Goal: Task Accomplishment & Management: Use online tool/utility

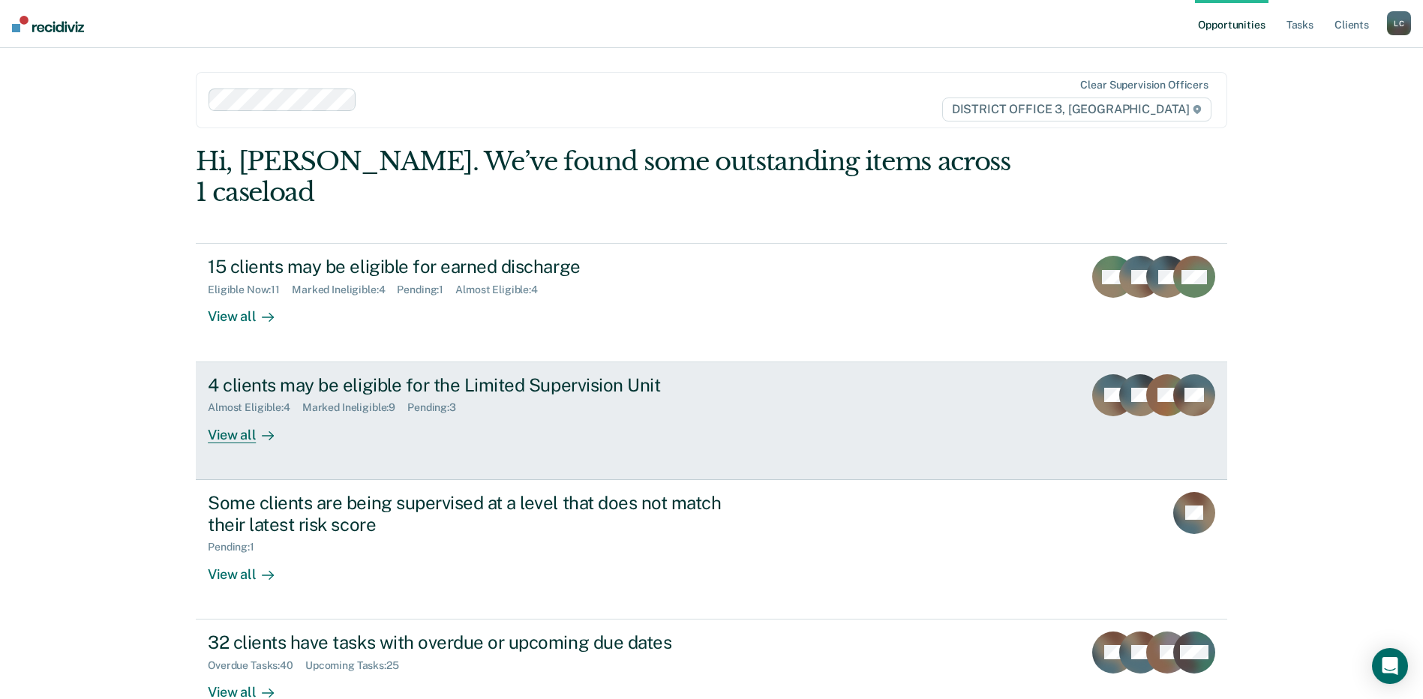
click at [391, 404] on div "Marked Ineligible : 9" at bounding box center [354, 407] width 105 height 13
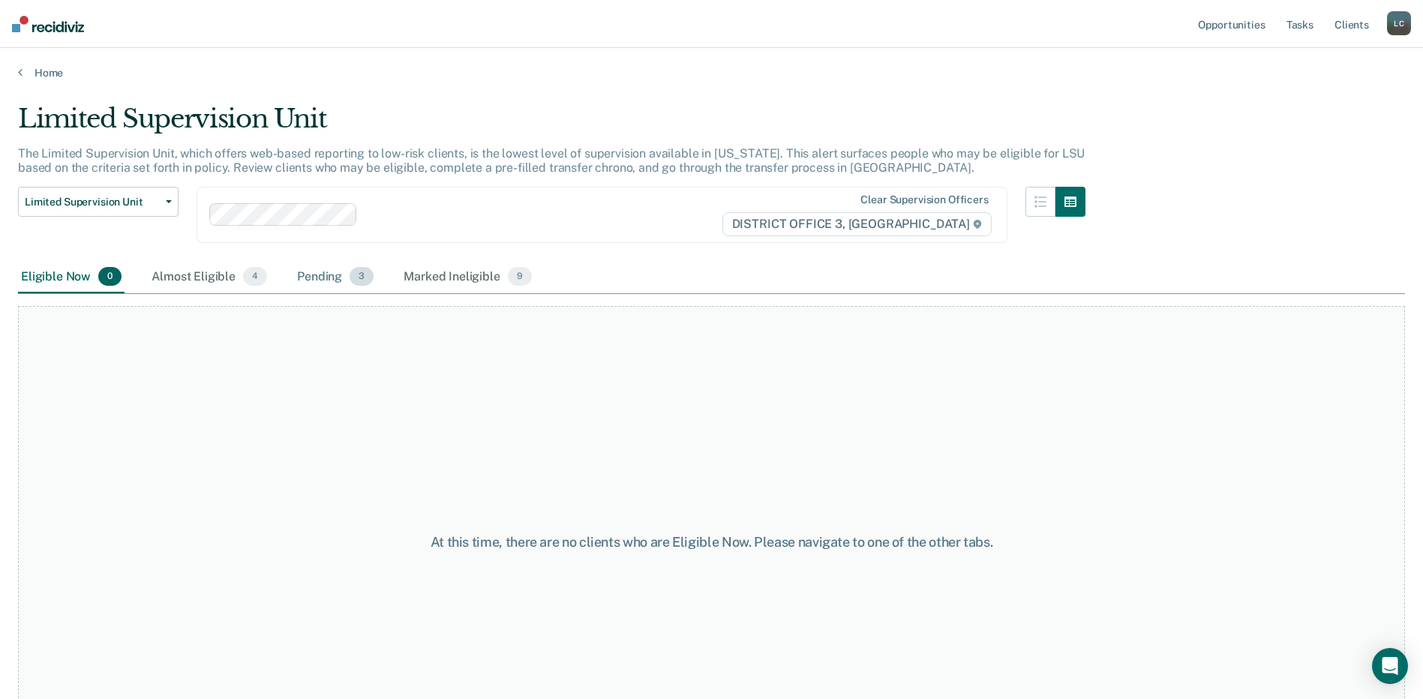
click at [328, 277] on div "Pending 3" at bounding box center [335, 277] width 82 height 33
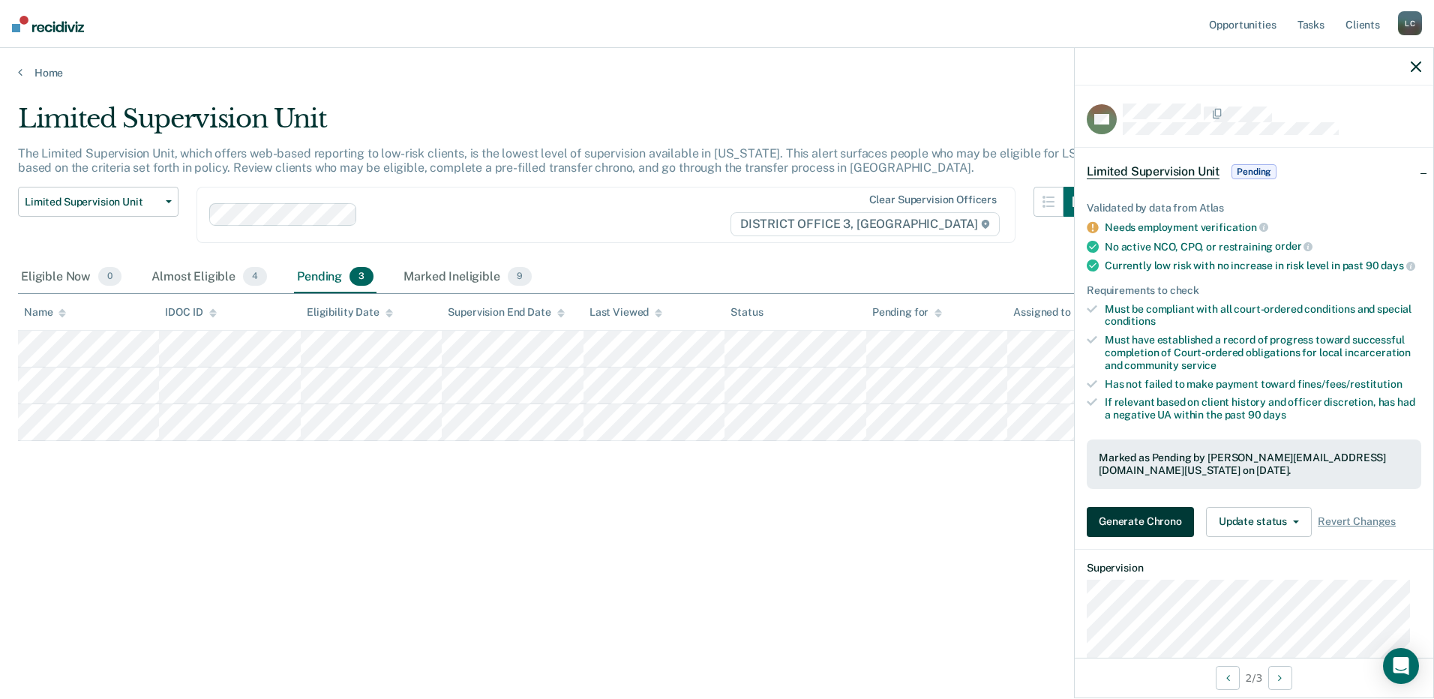
click at [1128, 537] on button "Generate Chrono" at bounding box center [1140, 522] width 107 height 30
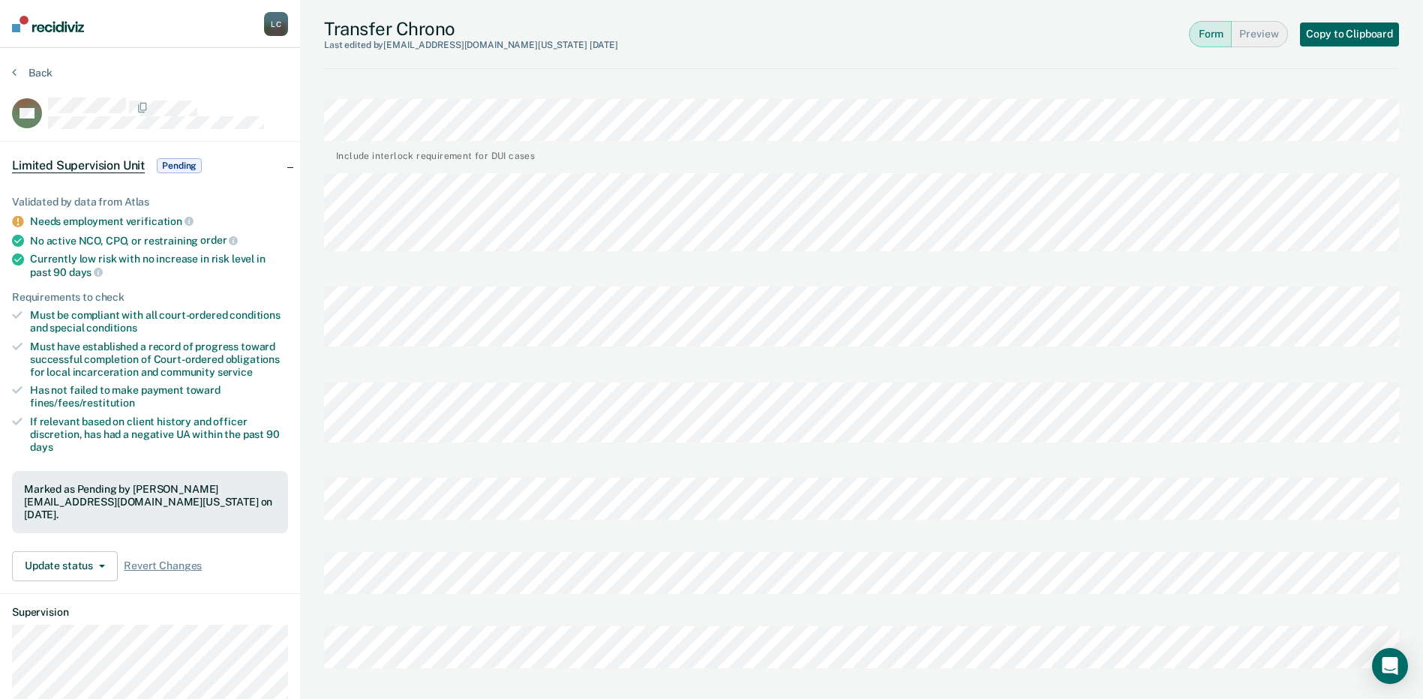
click at [1328, 40] on button "Copy to Clipboard" at bounding box center [1349, 34] width 99 height 24
click at [13, 79] on button "Back" at bounding box center [32, 72] width 40 height 13
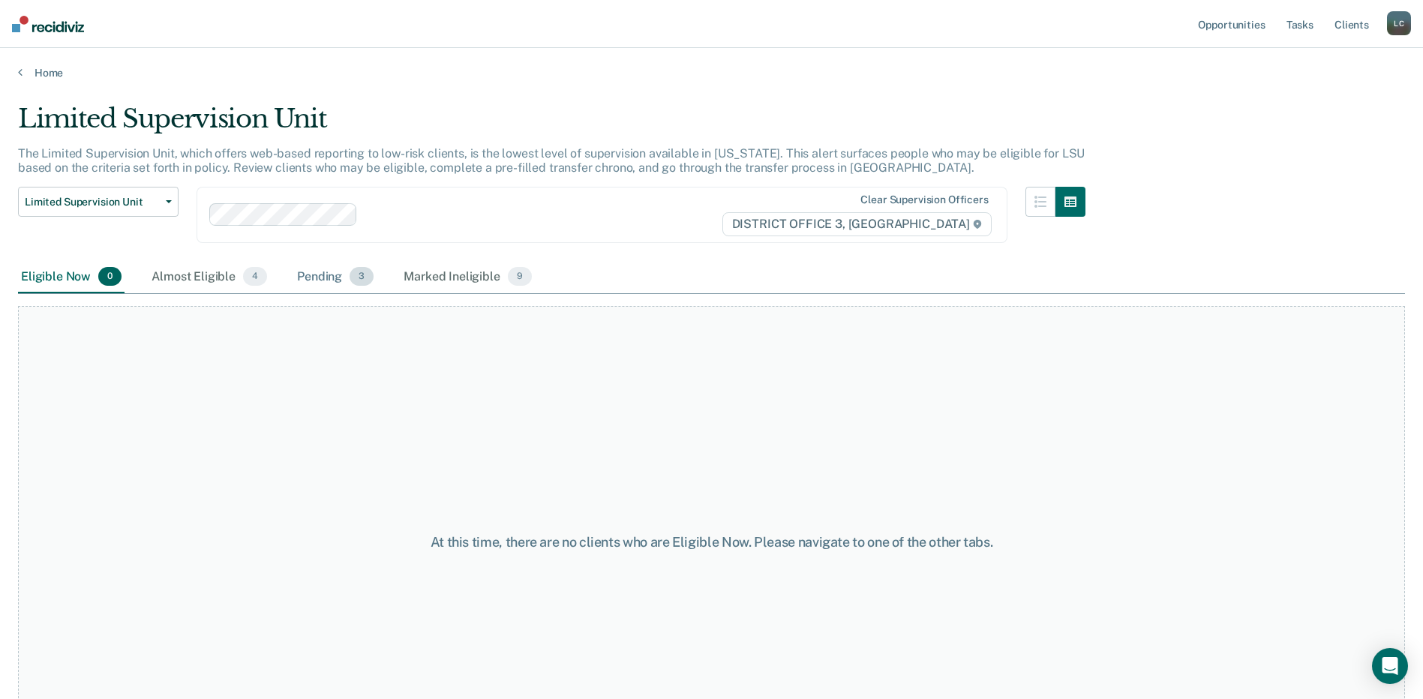
click at [314, 280] on div "Pending 3" at bounding box center [335, 277] width 82 height 33
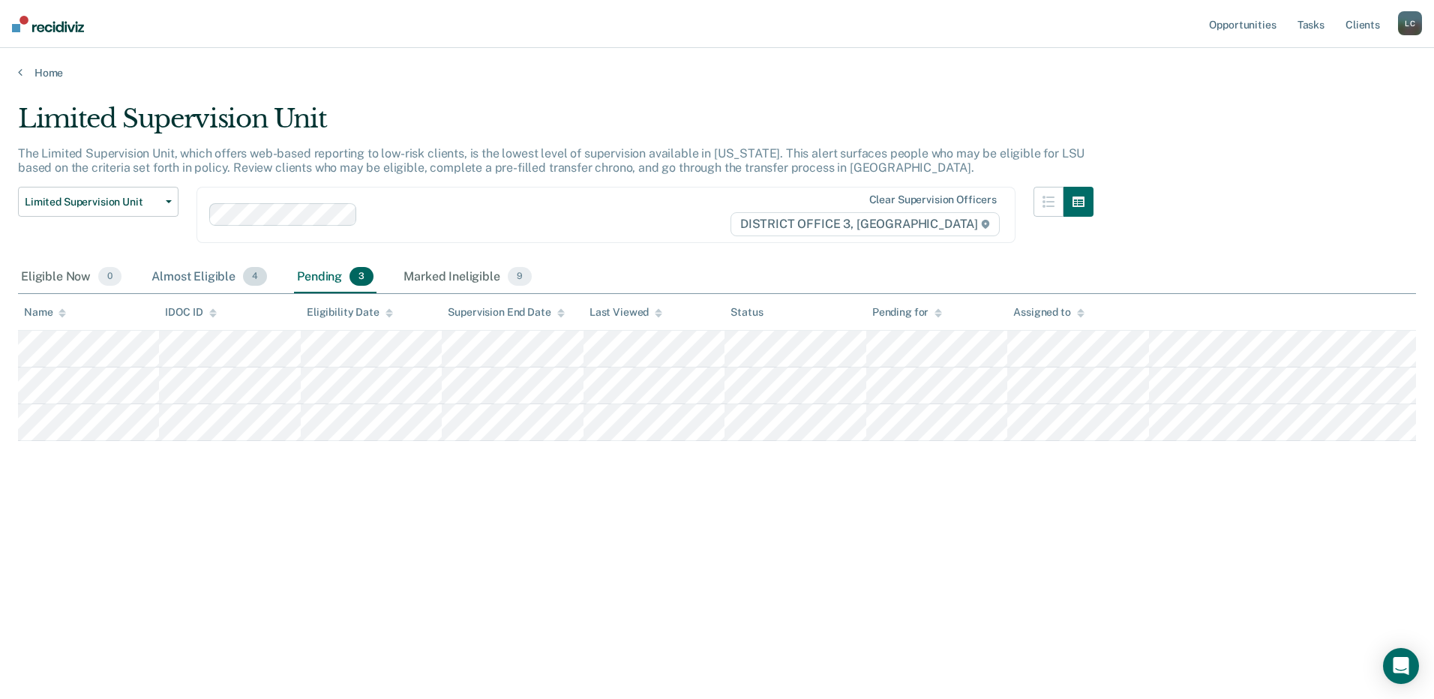
click at [170, 269] on div "Almost Eligible 4" at bounding box center [208, 277] width 121 height 33
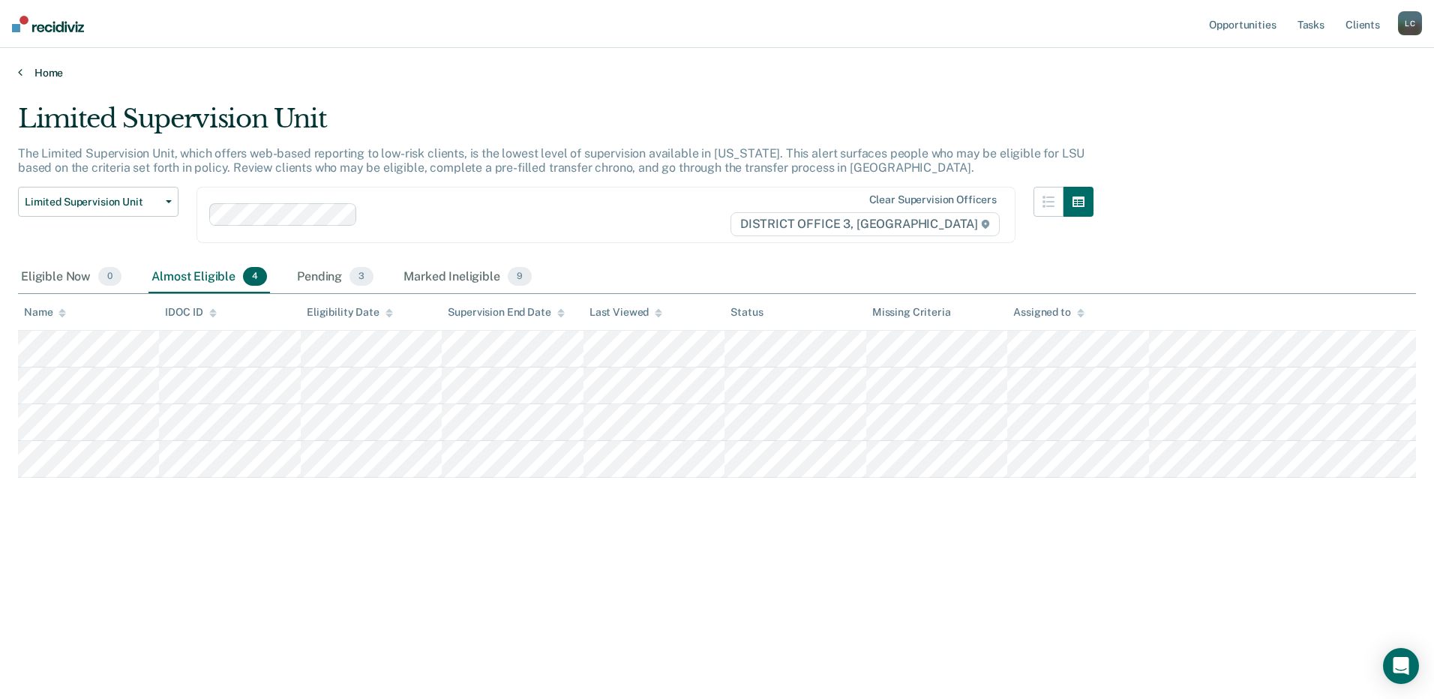
click at [23, 74] on link "Home" at bounding box center [717, 72] width 1398 height 13
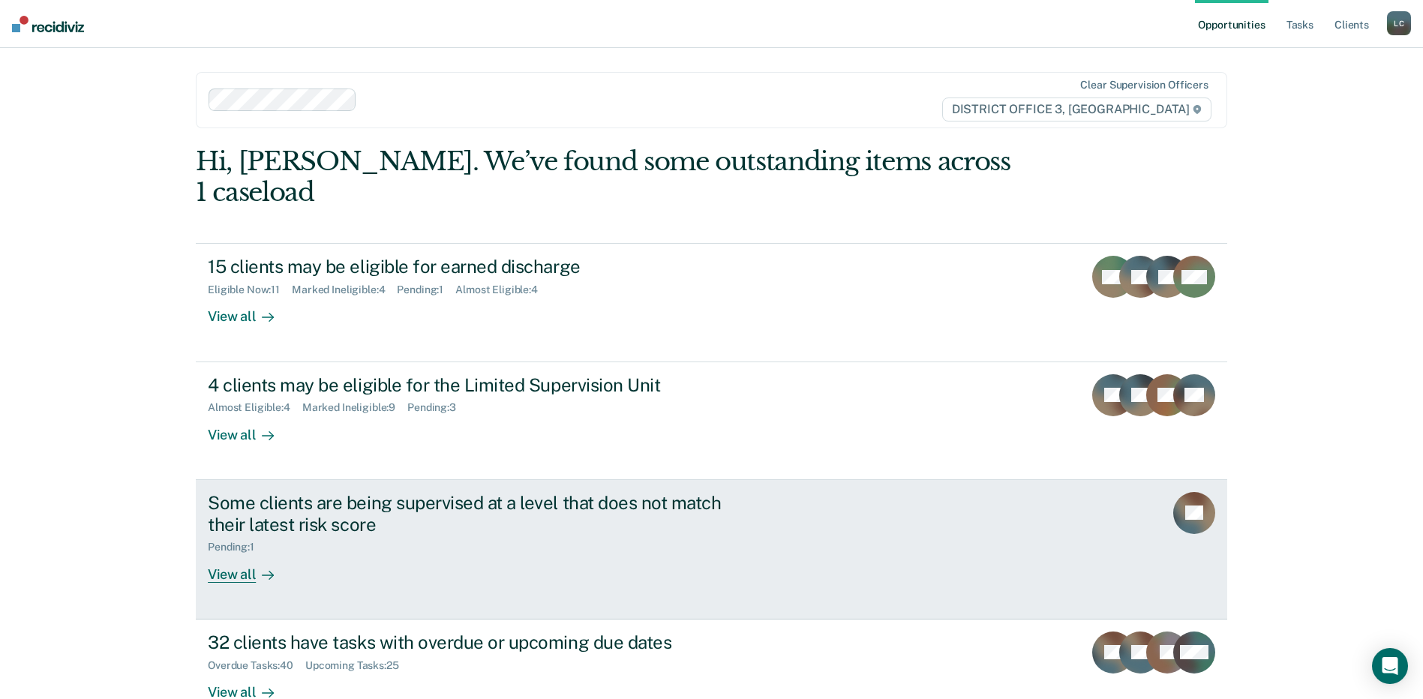
scroll to position [75, 0]
